Goal: Information Seeking & Learning: Learn about a topic

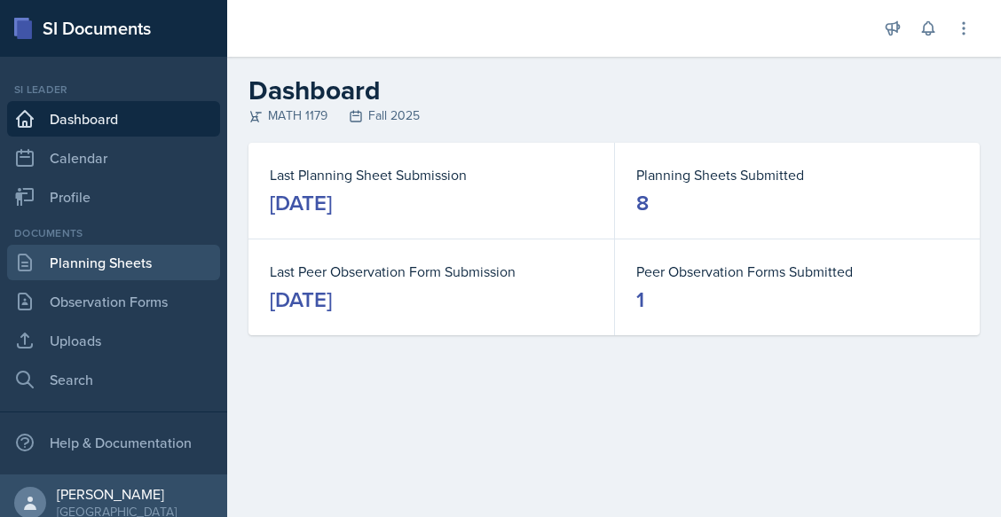
click at [143, 255] on link "Planning Sheets" at bounding box center [113, 262] width 213 height 35
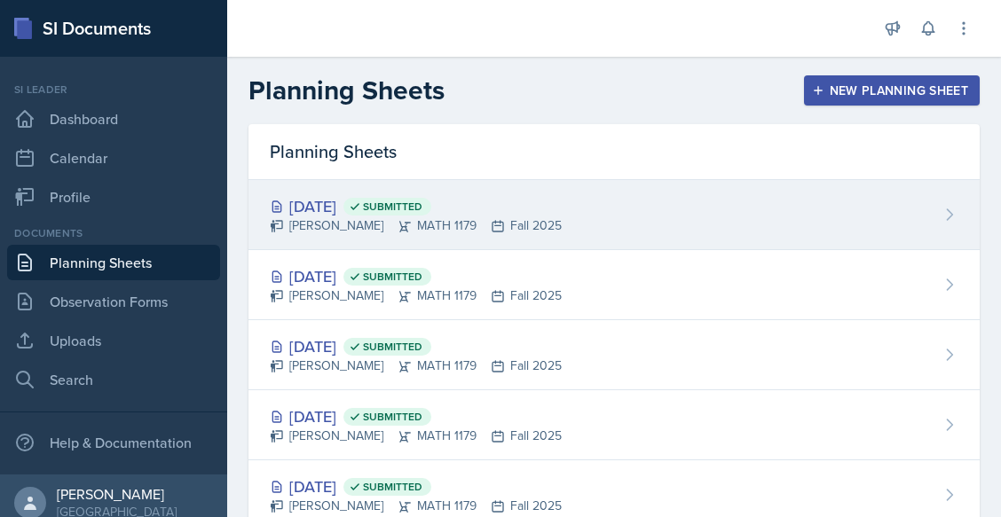
click at [346, 238] on div "[DATE] Submitted [PERSON_NAME] MATH 1179 Fall 2025" at bounding box center [613, 215] width 731 height 70
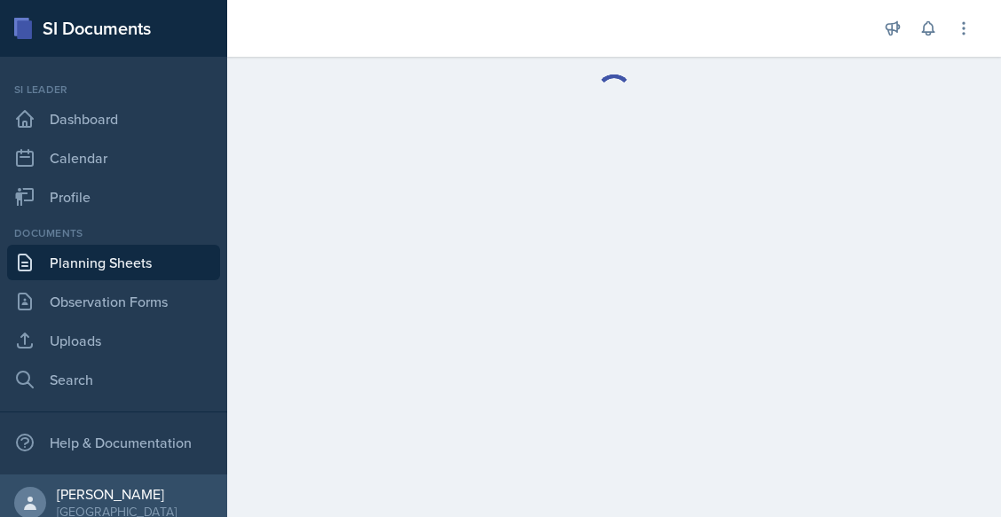
click at [346, 238] on main at bounding box center [614, 287] width 774 height 461
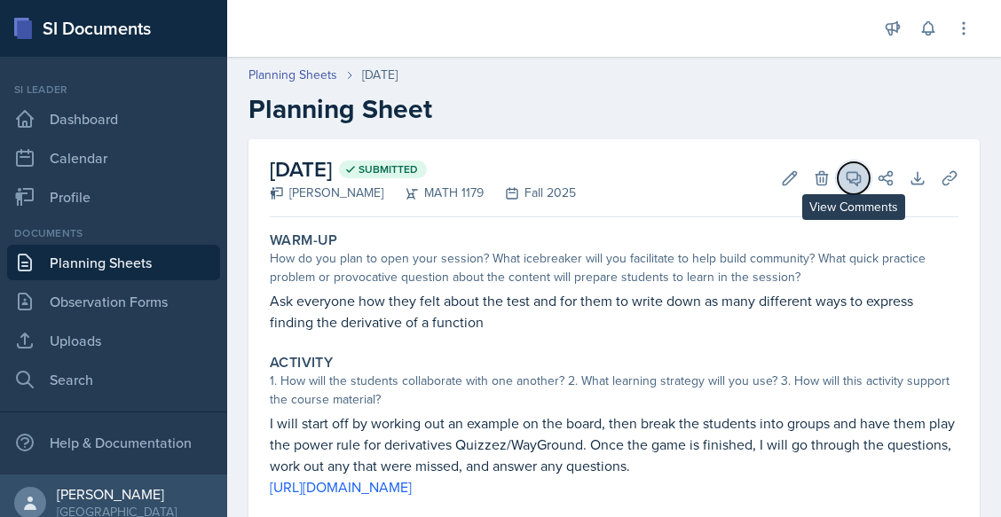
click at [855, 171] on span at bounding box center [859, 172] width 9 height 9
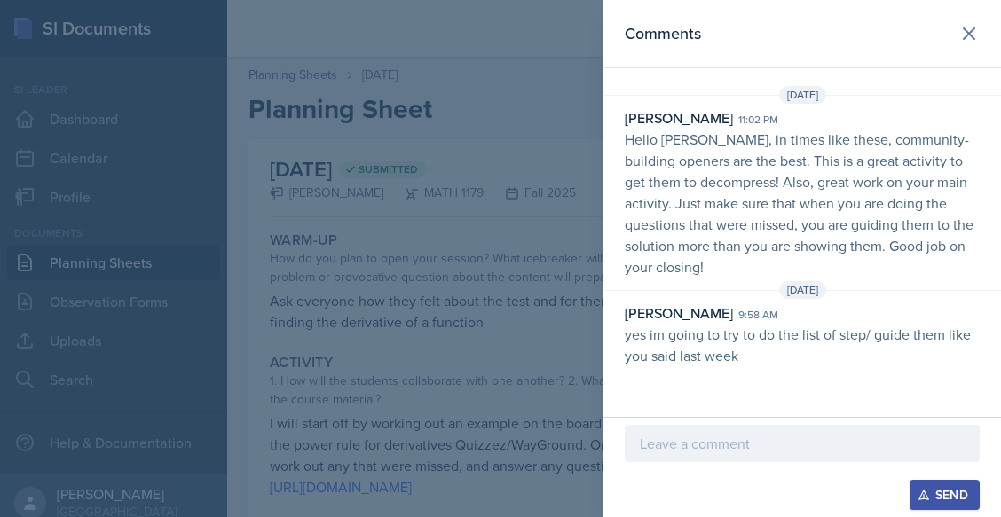
click at [474, 281] on div at bounding box center [500, 258] width 1001 height 517
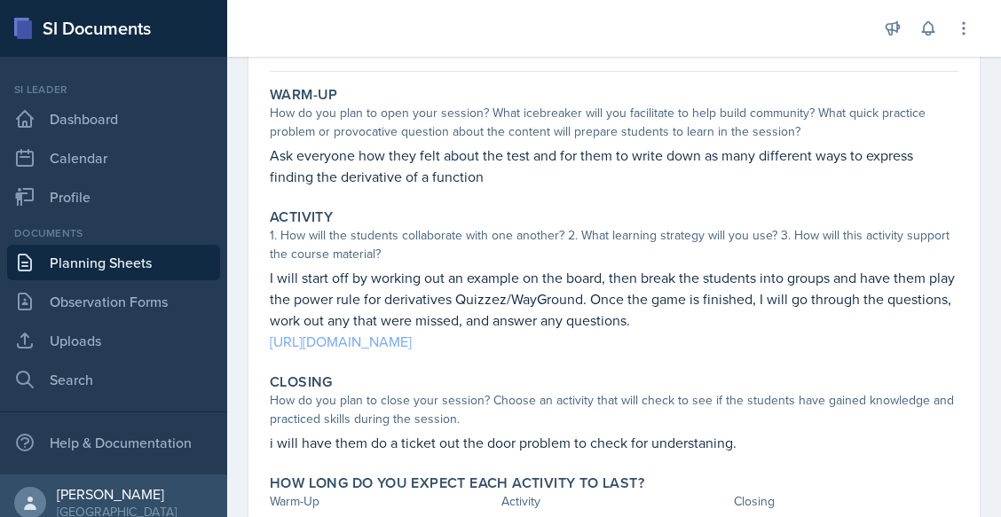
scroll to position [147, 0]
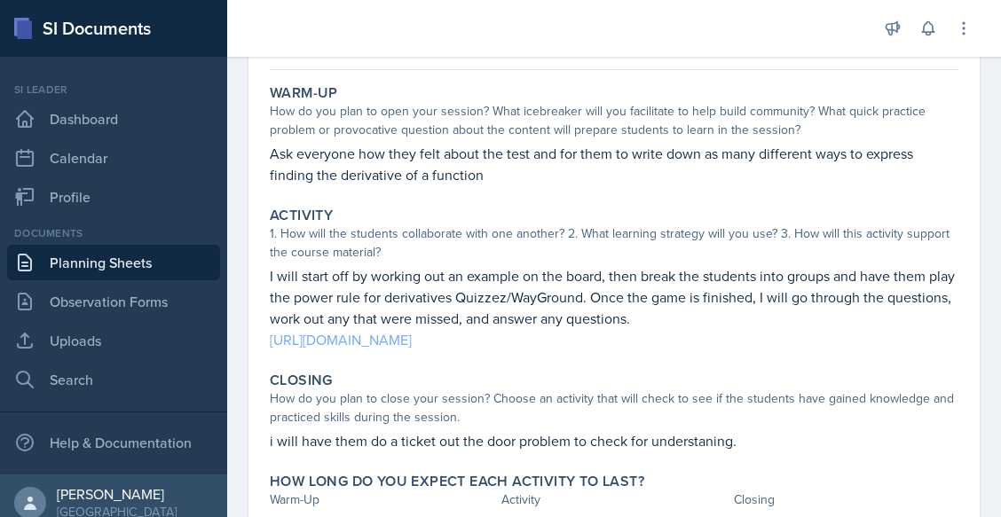
click at [412, 336] on link "[URL][DOMAIN_NAME]" at bounding box center [341, 340] width 142 height 20
click at [497, 245] on div "1. How will the students collaborate with one another? 2. What learning strateg…" at bounding box center [614, 242] width 689 height 37
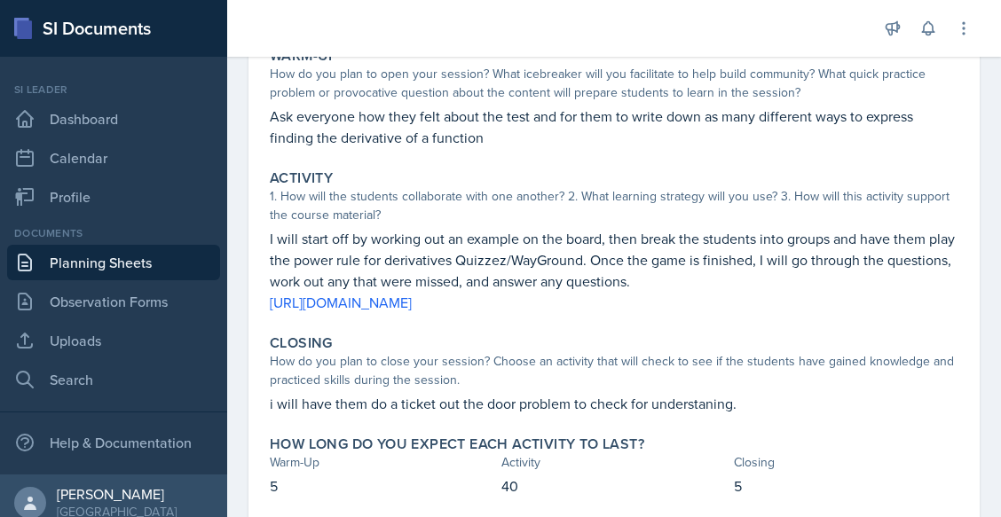
scroll to position [185, 0]
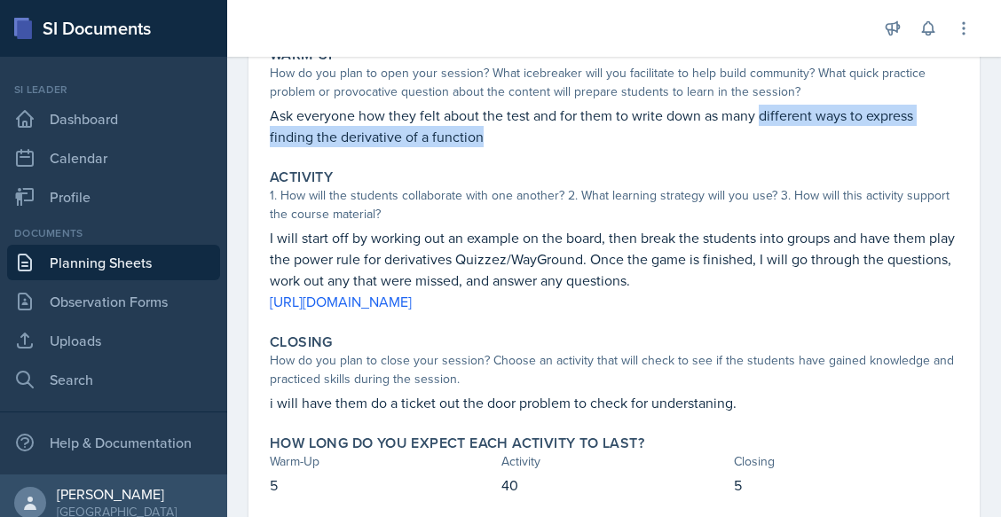
drag, startPoint x: 758, startPoint y: 119, endPoint x: 748, endPoint y: 127, distance: 12.6
click at [748, 127] on p "Ask everyone how they felt about the test and for them to write down as many di…" at bounding box center [614, 126] width 689 height 43
copy p "different ways to express finding the derivative of a function"
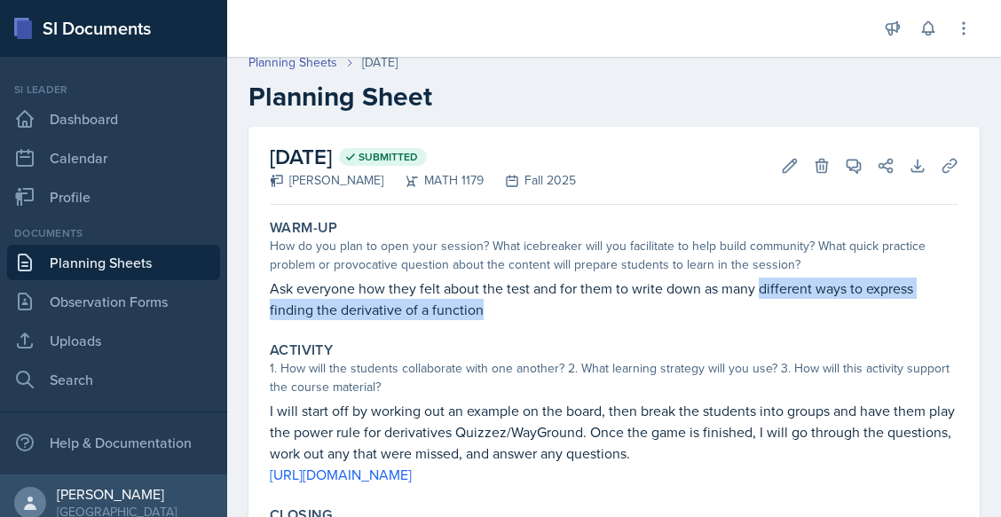
scroll to position [0, 0]
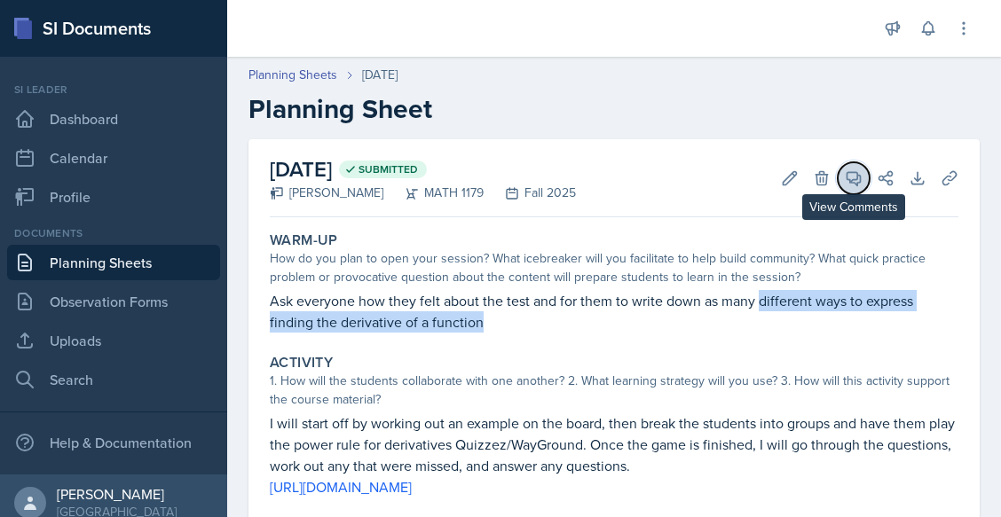
click at [838, 193] on button "View Comments" at bounding box center [854, 178] width 32 height 32
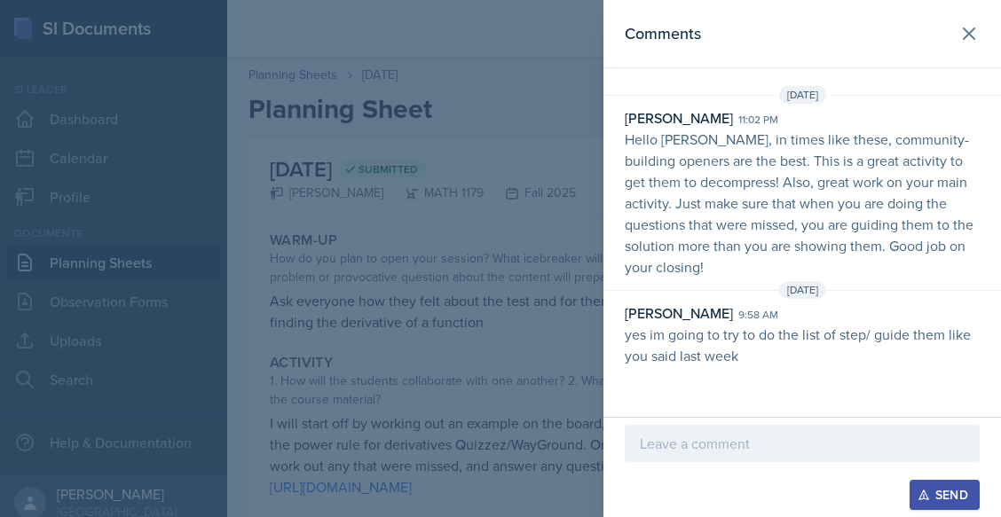
click at [835, 193] on p "Hello [PERSON_NAME], in times like these, community-building openers are the be…" at bounding box center [802, 203] width 355 height 149
